Goal: Task Accomplishment & Management: Complete application form

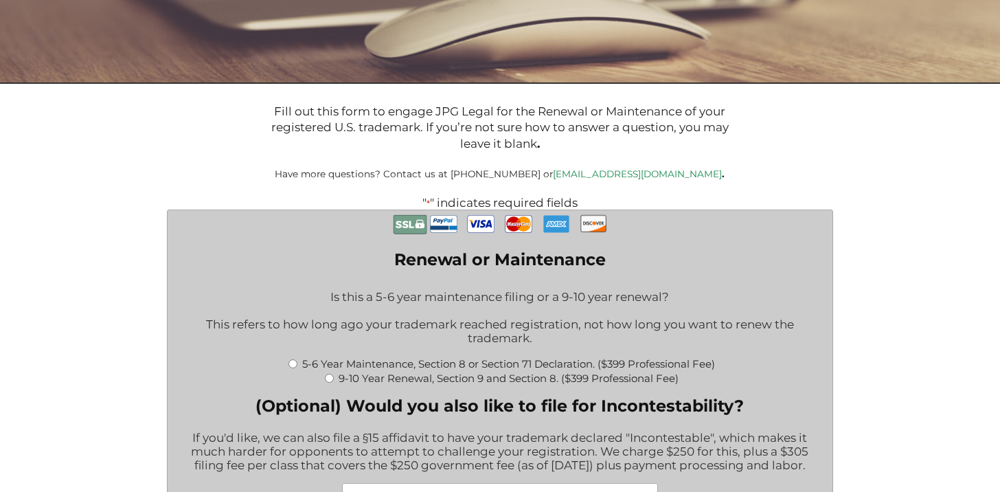
scroll to position [426, 0]
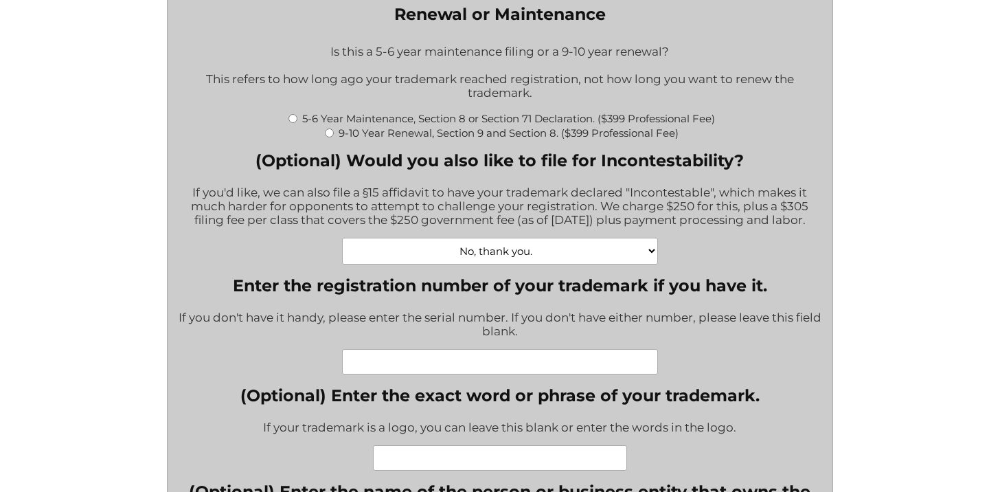
click at [477, 369] on input "Enter the registration number of your trademark if you have it." at bounding box center [500, 361] width 317 height 25
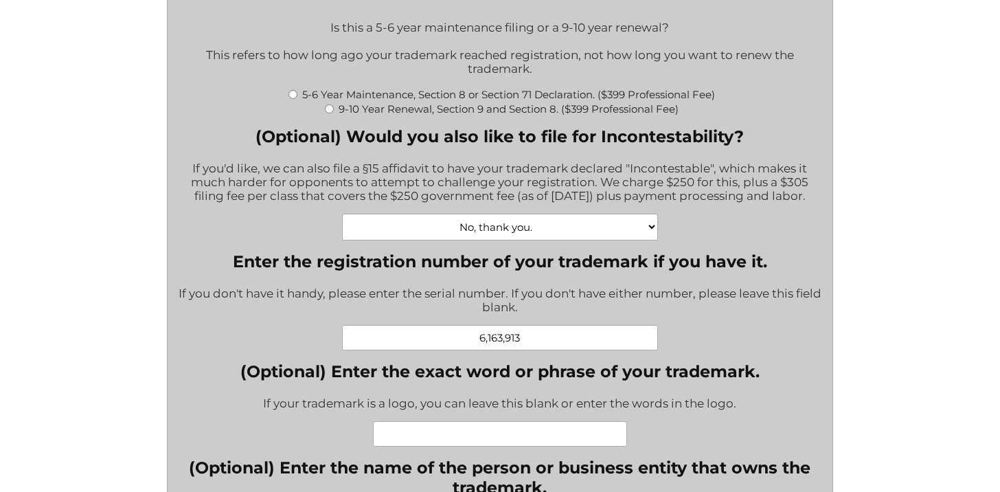
scroll to position [507, 0]
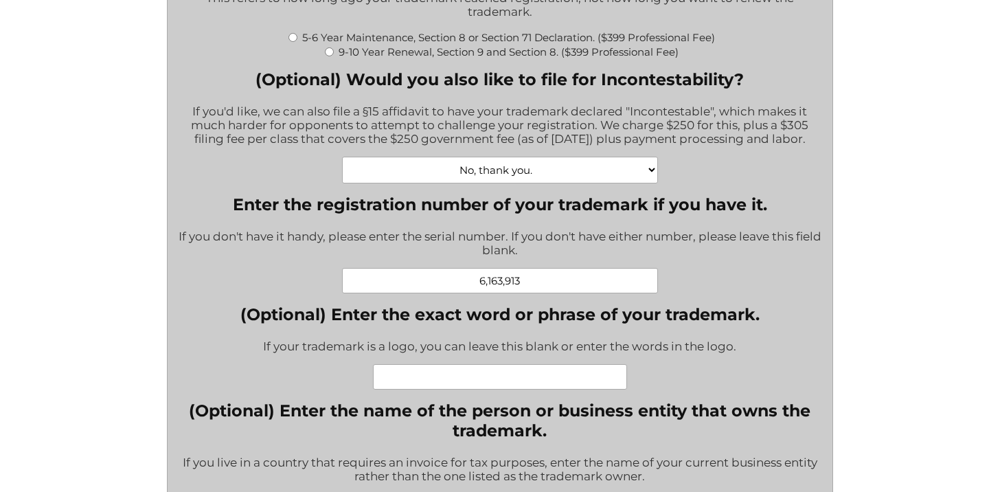
type input "6,163,913"
click at [503, 389] on input "(Optional) Enter the exact word or phrase of your trademark." at bounding box center [500, 376] width 254 height 25
click at [503, 383] on input "(Optional) Enter the exact word or phrase of your trademark." at bounding box center [500, 376] width 254 height 25
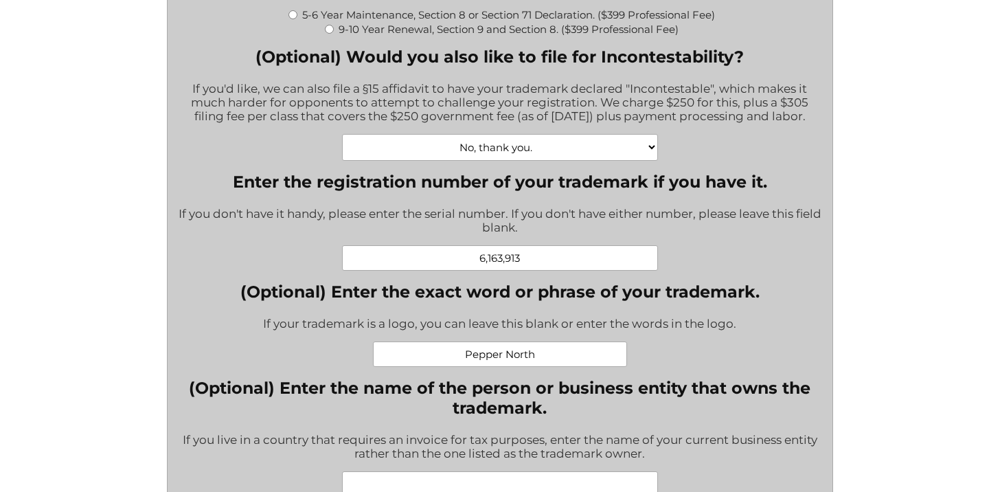
scroll to position [578, 0]
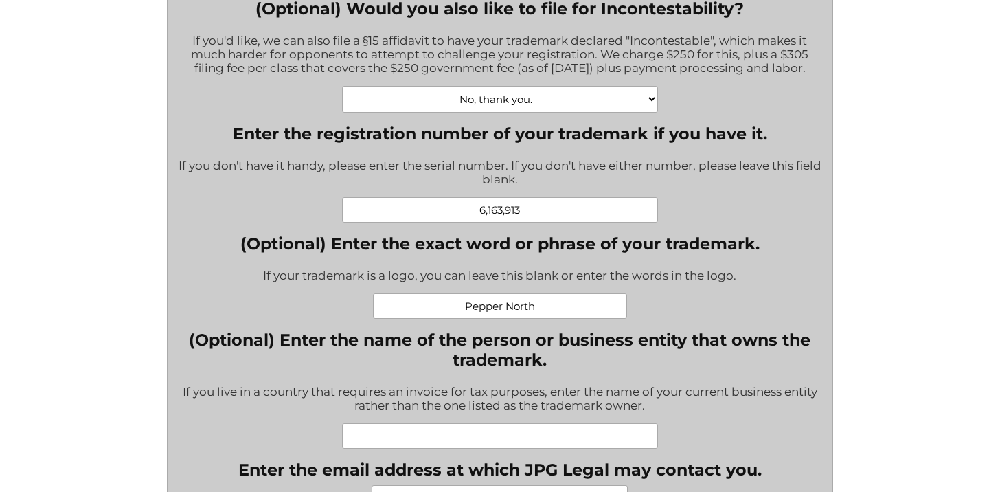
type input "Pepper North"
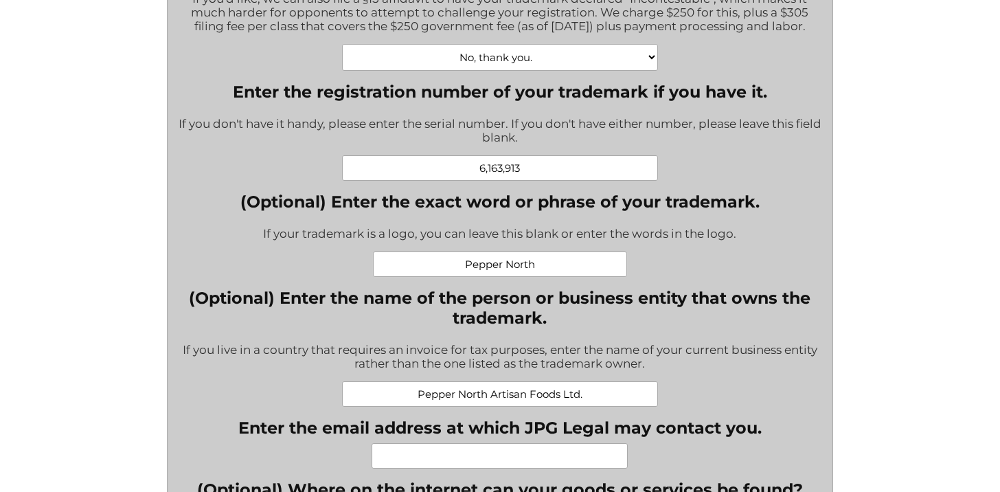
scroll to position [651, 0]
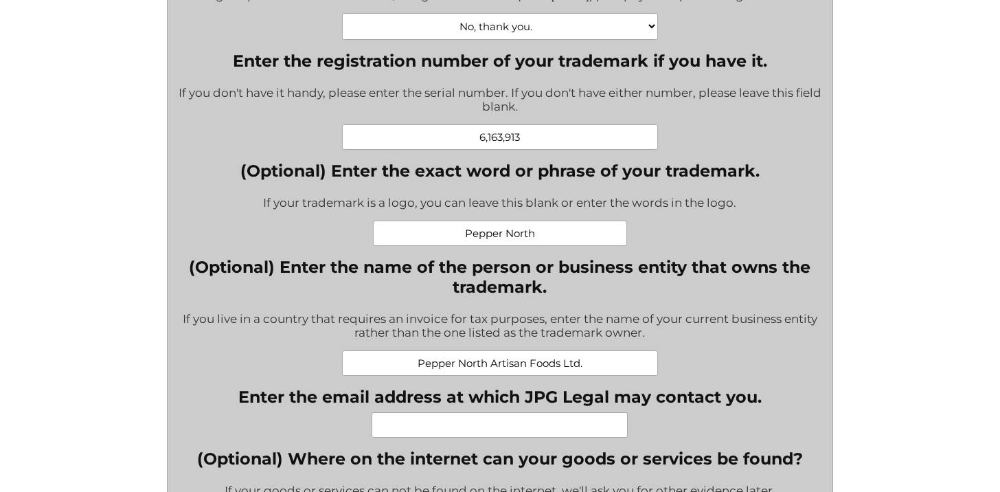
type input "Pepper North Artisan Foods Ltd."
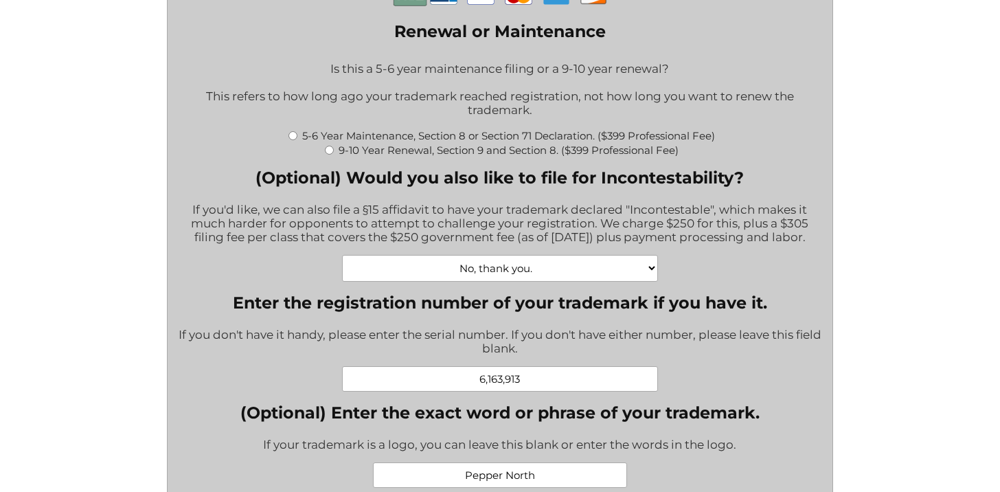
scroll to position [385, 0]
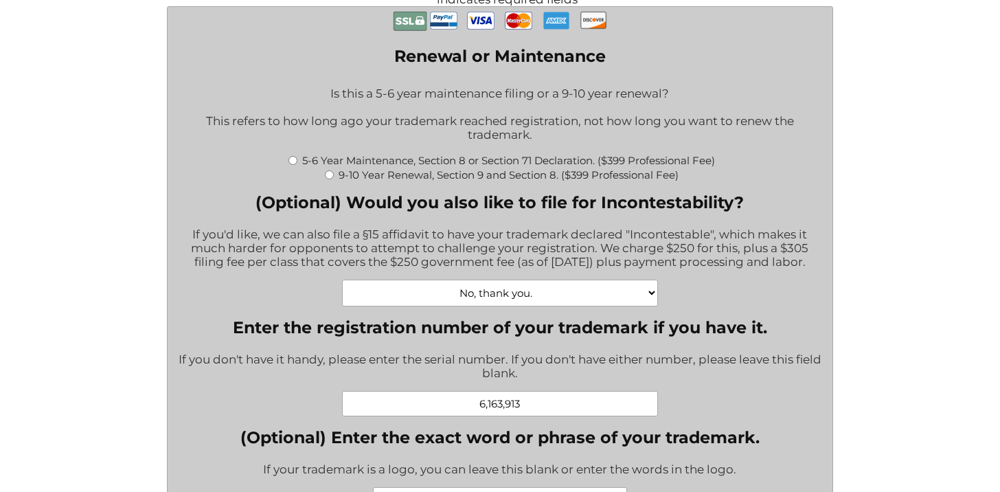
type input "[EMAIL_ADDRESS][DOMAIN_NAME]"
click at [327, 178] on input "9-10 Year Renewal, Section 9 and Section 8. ($399 Professional Fee)" at bounding box center [329, 174] width 9 height 9
radio input "true"
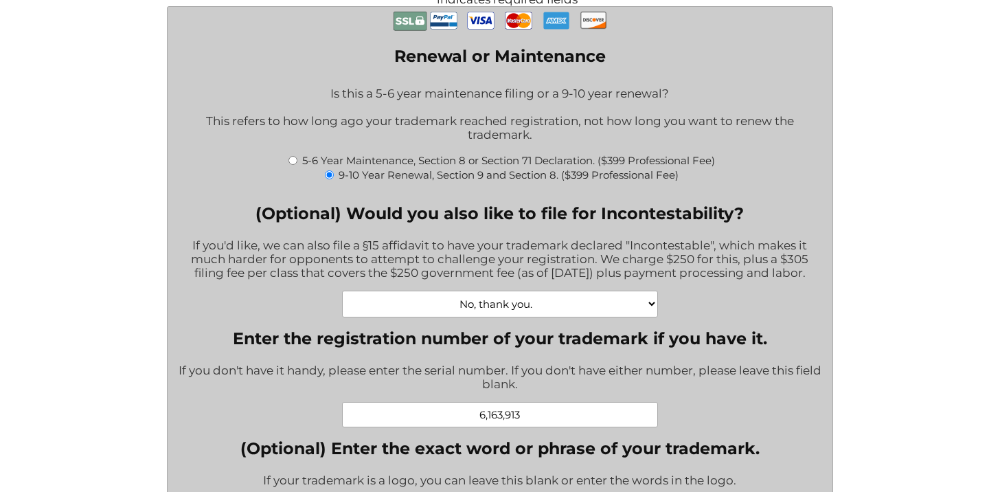
type input "$1,064.00"
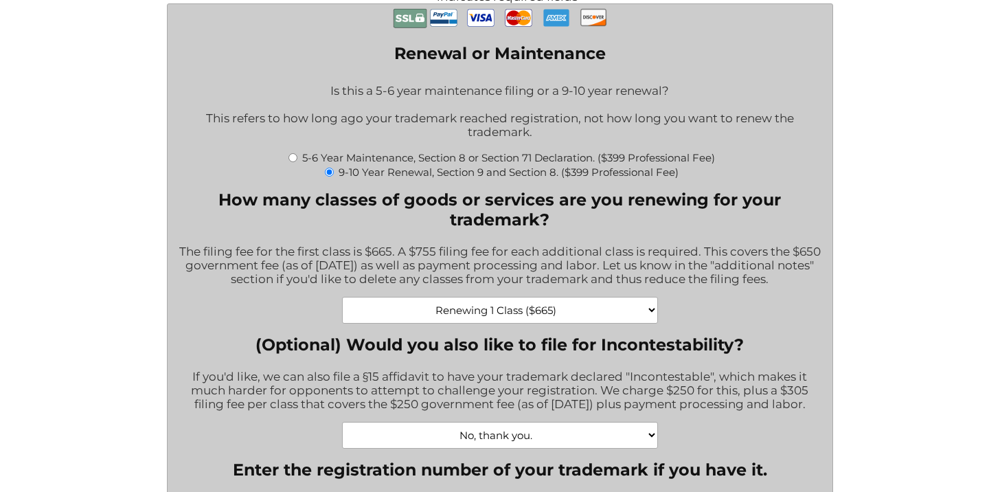
scroll to position [390, 0]
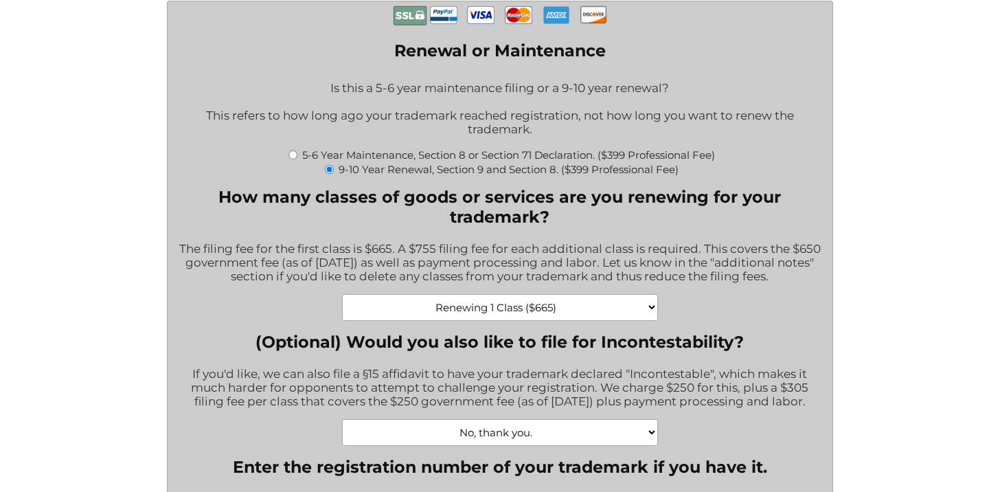
click at [549, 288] on div "The filing fee for the first class is $665. A $755 filing fee for each addition…" at bounding box center [500, 263] width 644 height 61
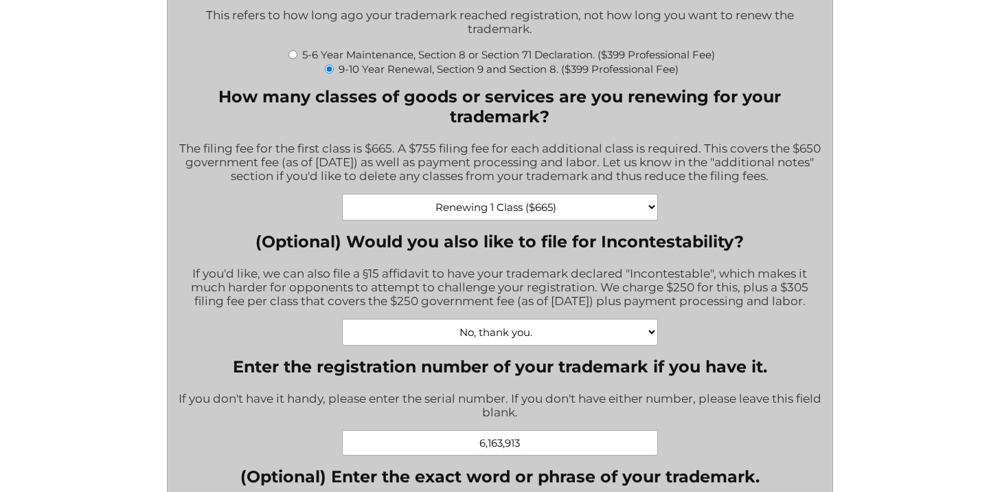
scroll to position [378, 0]
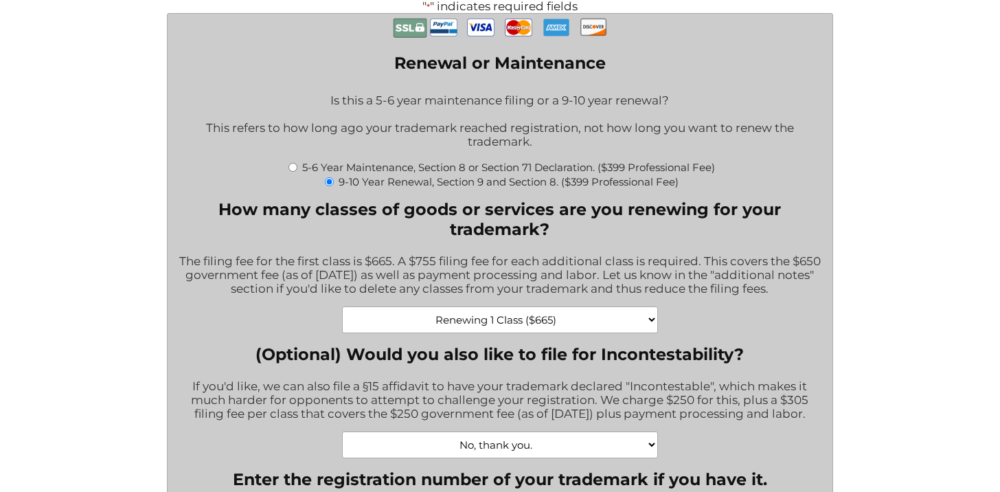
click at [375, 168] on label "5-6 Year Maintenance, Section 8 or Section 71 Declaration. ($399 Professional F…" at bounding box center [508, 167] width 413 height 13
click at [297, 168] on input "5-6 Year Maintenance, Section 8 or Section 71 Declaration. ($399 Professional F…" at bounding box center [292, 167] width 9 height 9
radio input "true"
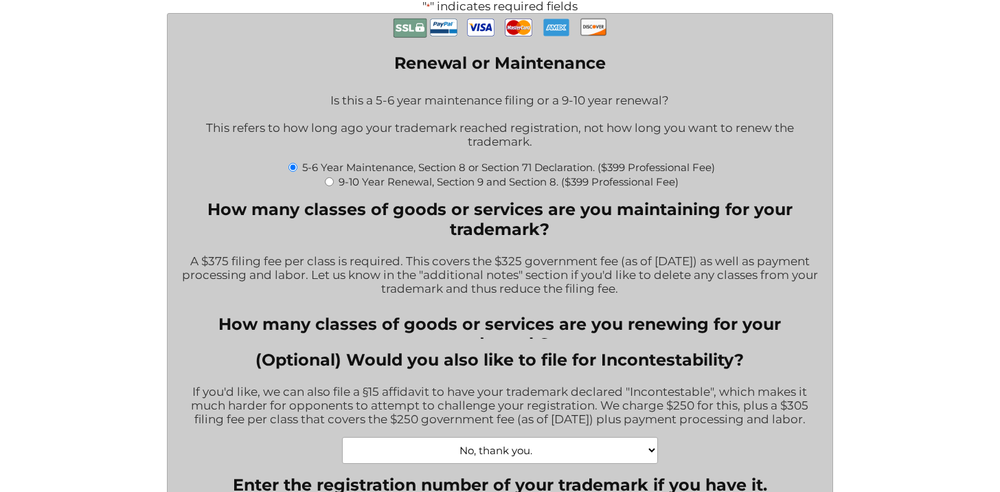
type input "$774.00"
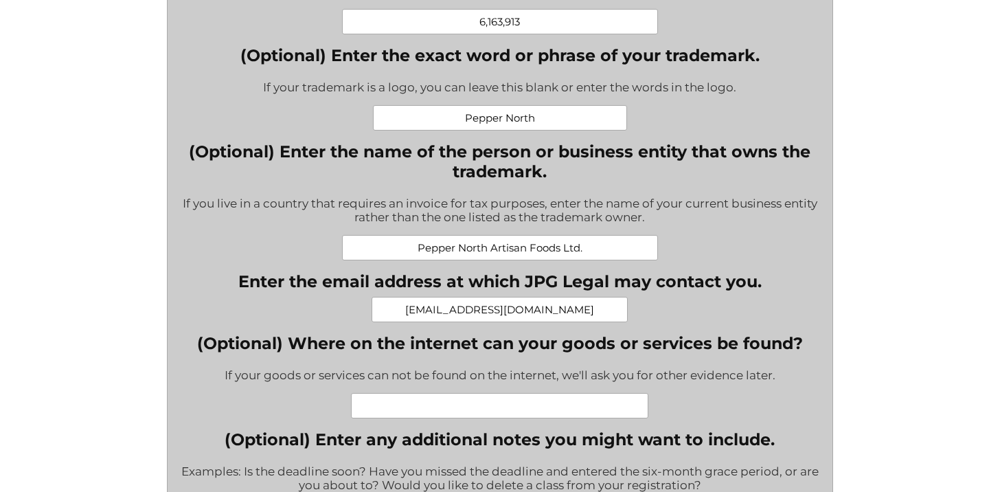
scroll to position [934, 0]
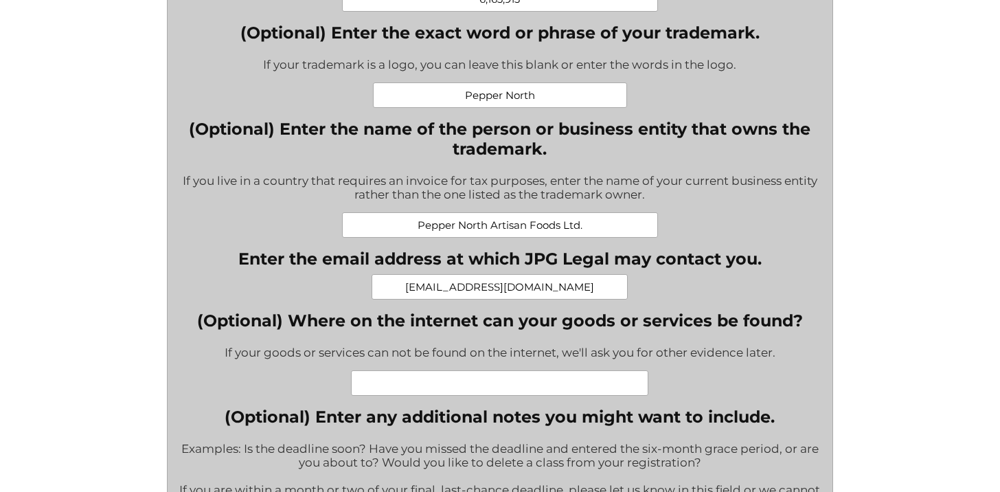
click at [605, 377] on input "(Optional) Where on the internet can your goods or services be found?" at bounding box center [499, 382] width 297 height 25
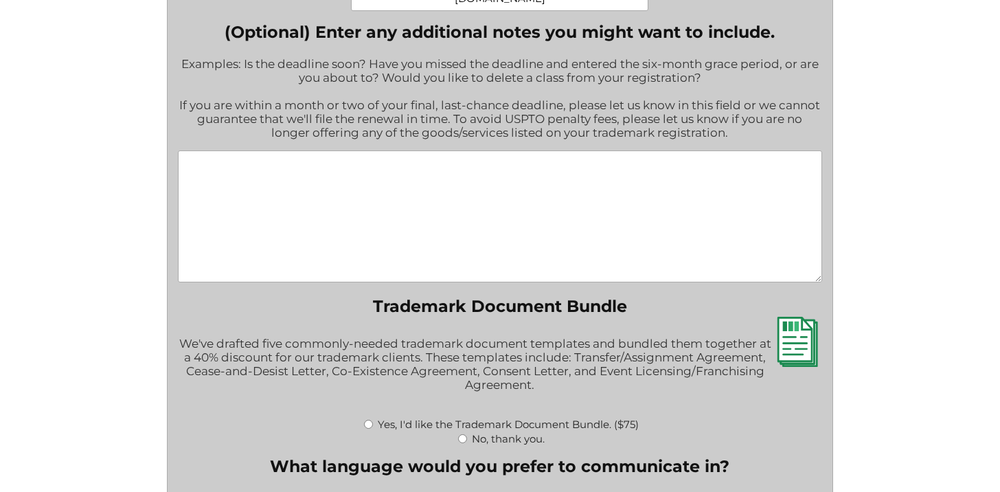
scroll to position [1341, 0]
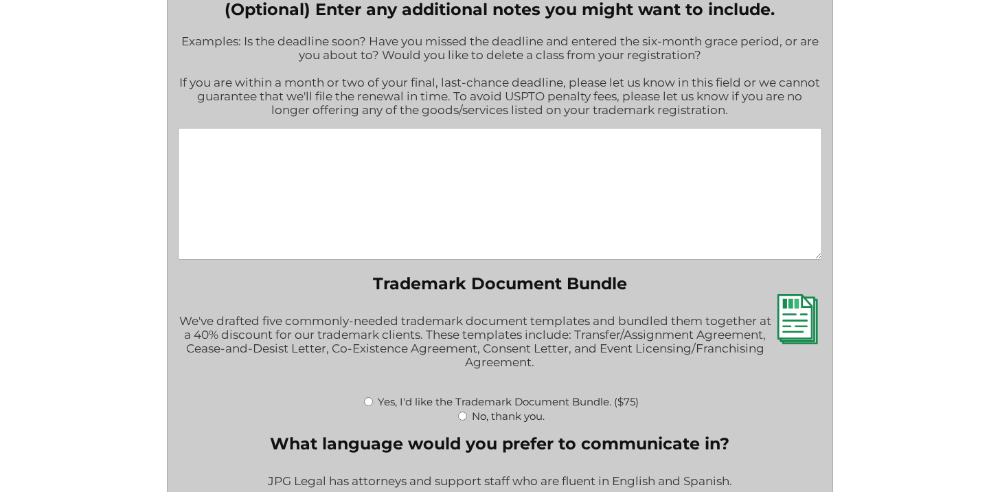
type input "[DOMAIN_NAME]"
click at [523, 410] on label "No, thank you." at bounding box center [508, 415] width 73 height 13
click at [467, 411] on input "No, thank you." at bounding box center [462, 415] width 9 height 9
radio input "true"
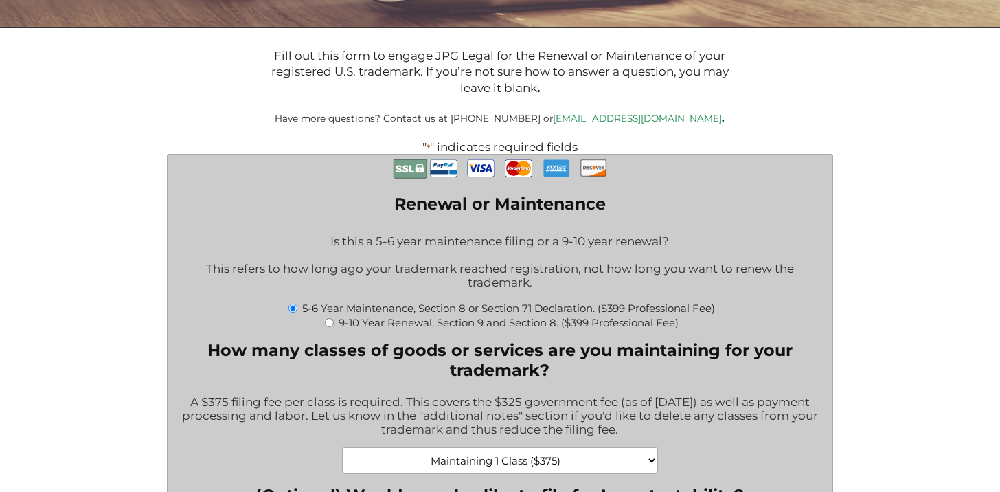
scroll to position [355, 0]
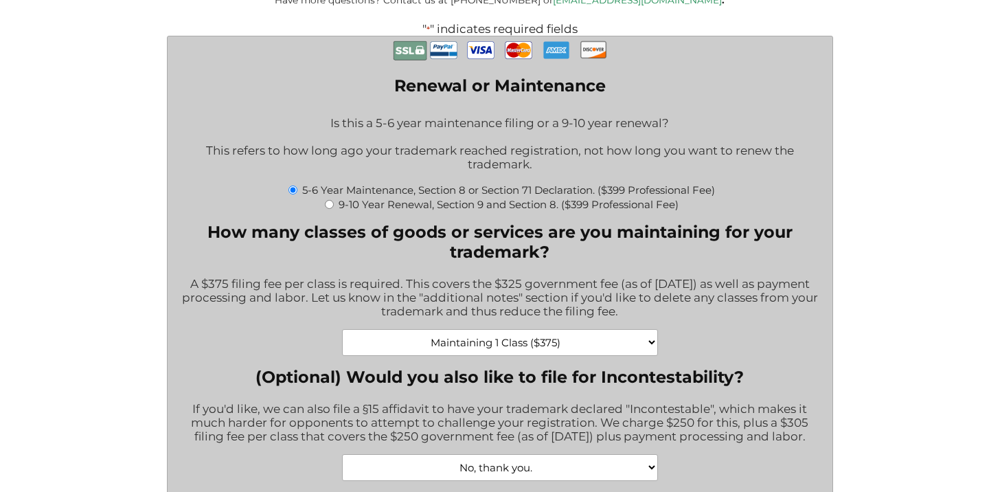
click at [712, 319] on div "A $375 filing fee per class is required. This covers the $325 government fee (a…" at bounding box center [500, 298] width 644 height 61
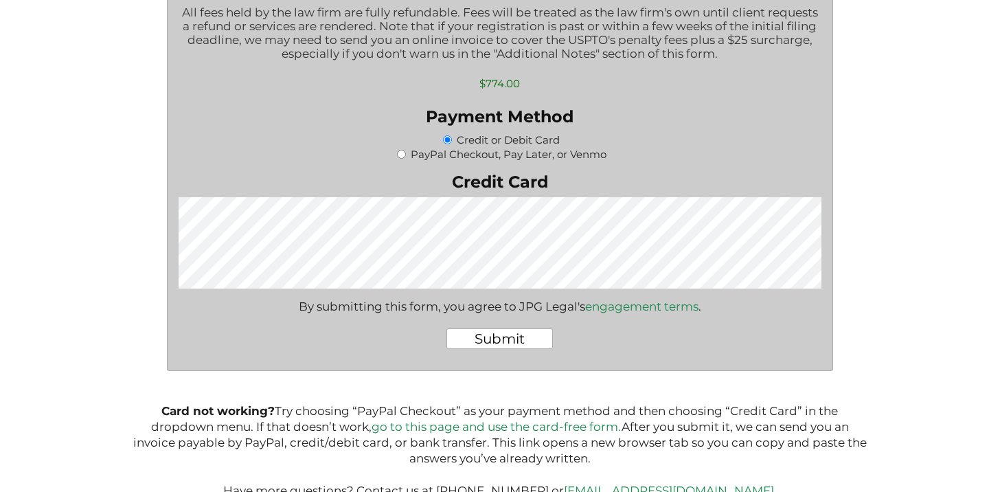
scroll to position [2113, 0]
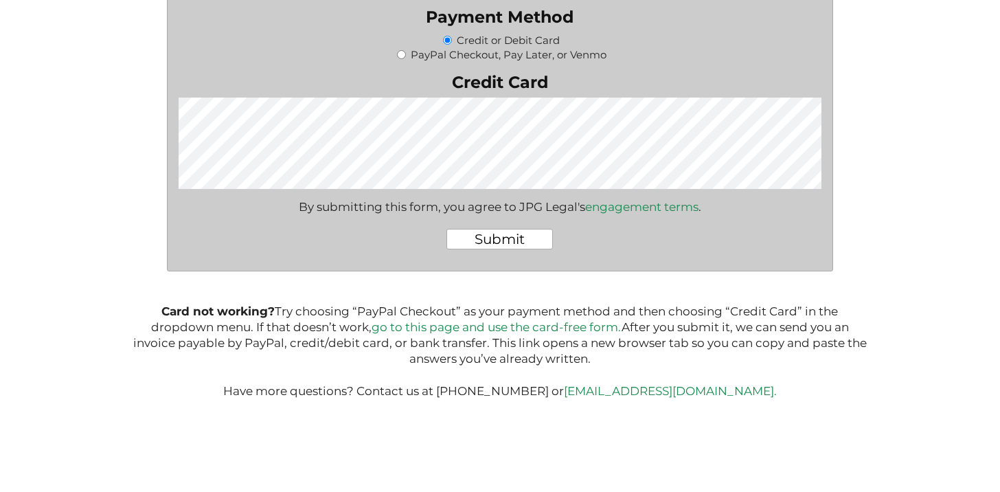
click at [525, 239] on input "Submit" at bounding box center [499, 239] width 106 height 21
